Goal: Transaction & Acquisition: Purchase product/service

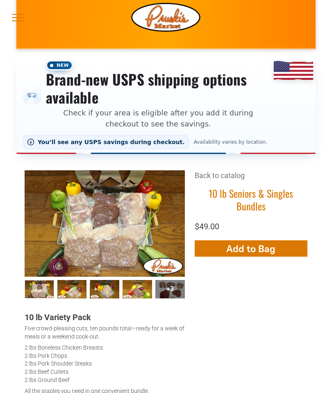
scroll to position [48, 0]
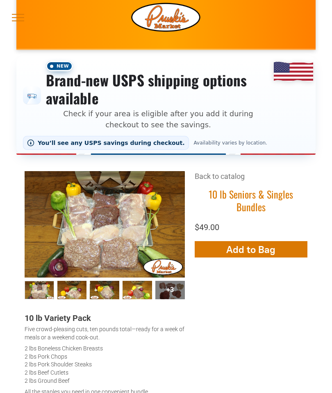
click at [223, 180] on link "Back to catalog" at bounding box center [220, 176] width 50 height 9
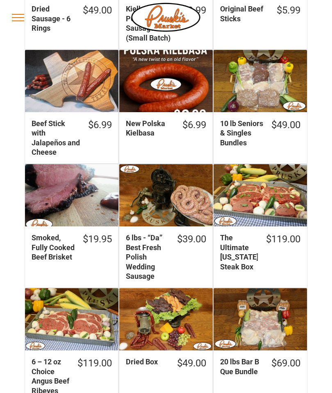
scroll to position [338, 0]
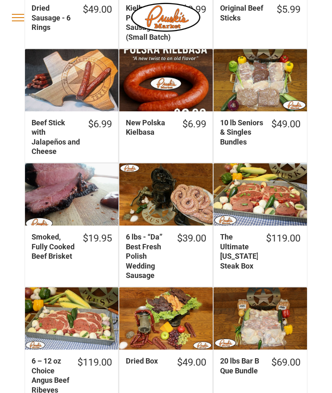
click at [75, 234] on div "$19.95" at bounding box center [93, 238] width 37 height 13
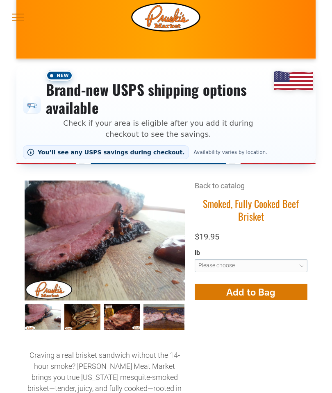
scroll to position [38, 0]
click at [302, 264] on select "**********" at bounding box center [251, 265] width 113 height 13
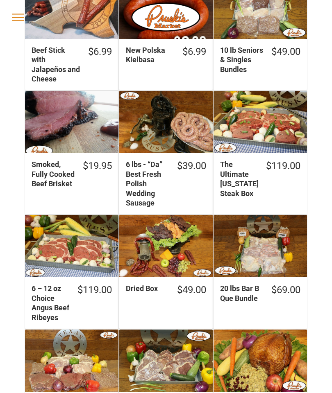
scroll to position [411, 0]
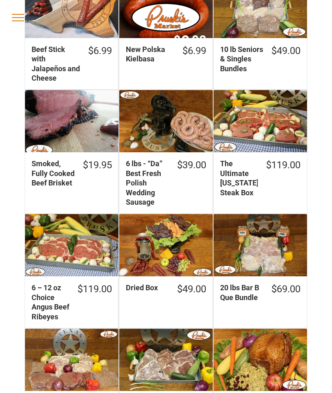
click at [268, 247] on div "20 lbs Bar B Que Bundle" at bounding box center [259, 245] width 93 height 62
